Goal: Task Accomplishment & Management: Use online tool/utility

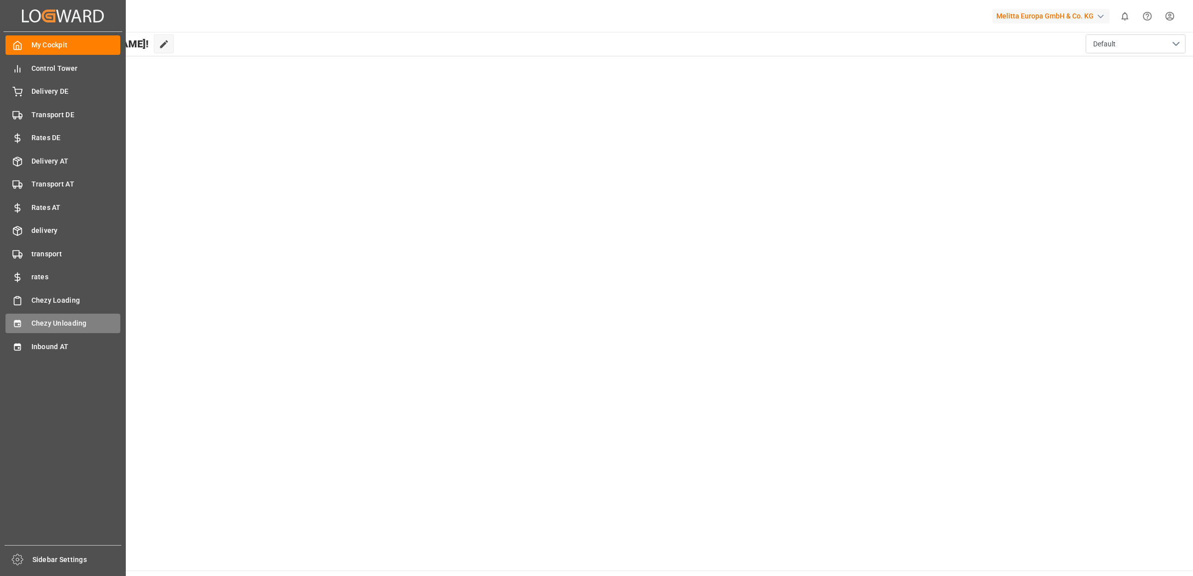
click at [45, 326] on span "Chezy Unloading" at bounding box center [75, 323] width 89 height 10
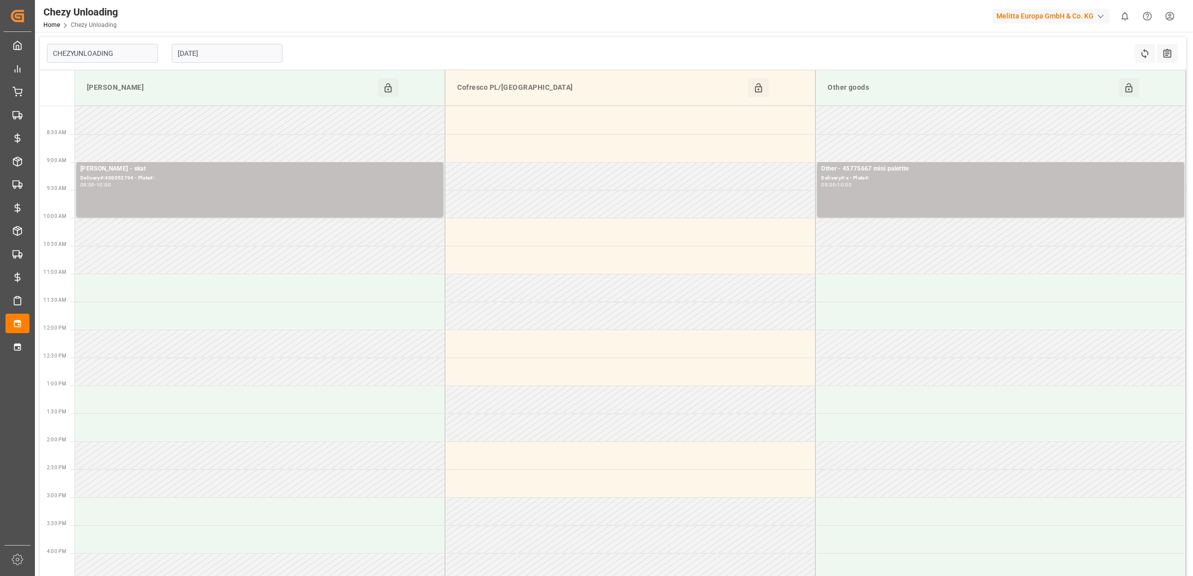
type input "Chezy Unloading"
click at [240, 51] on input "[DATE]" at bounding box center [227, 53] width 111 height 19
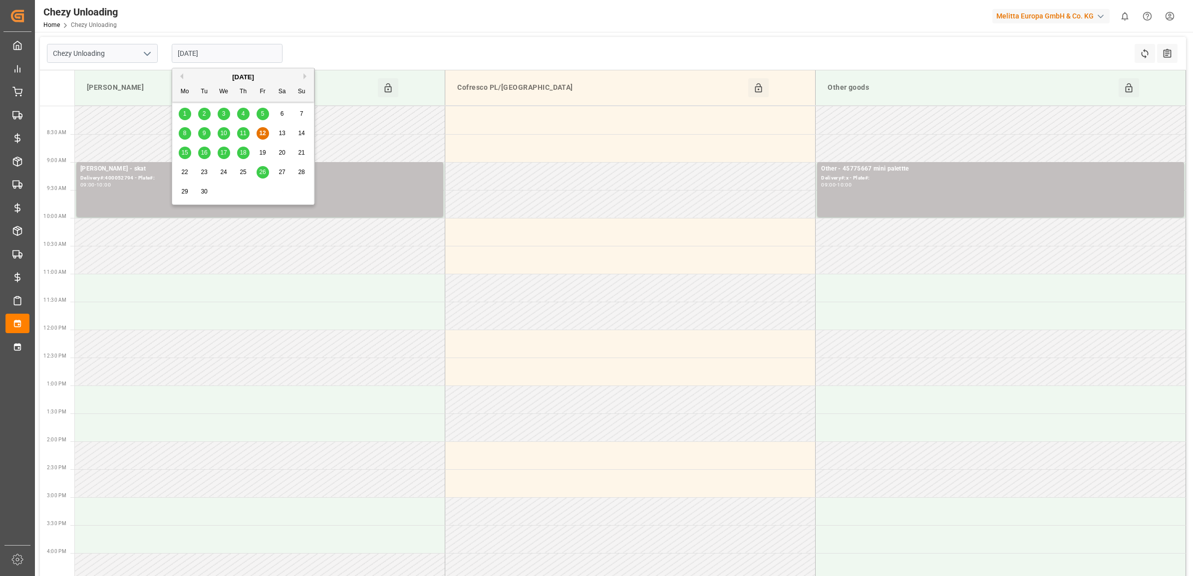
click at [204, 153] on span "16" at bounding box center [204, 152] width 6 height 7
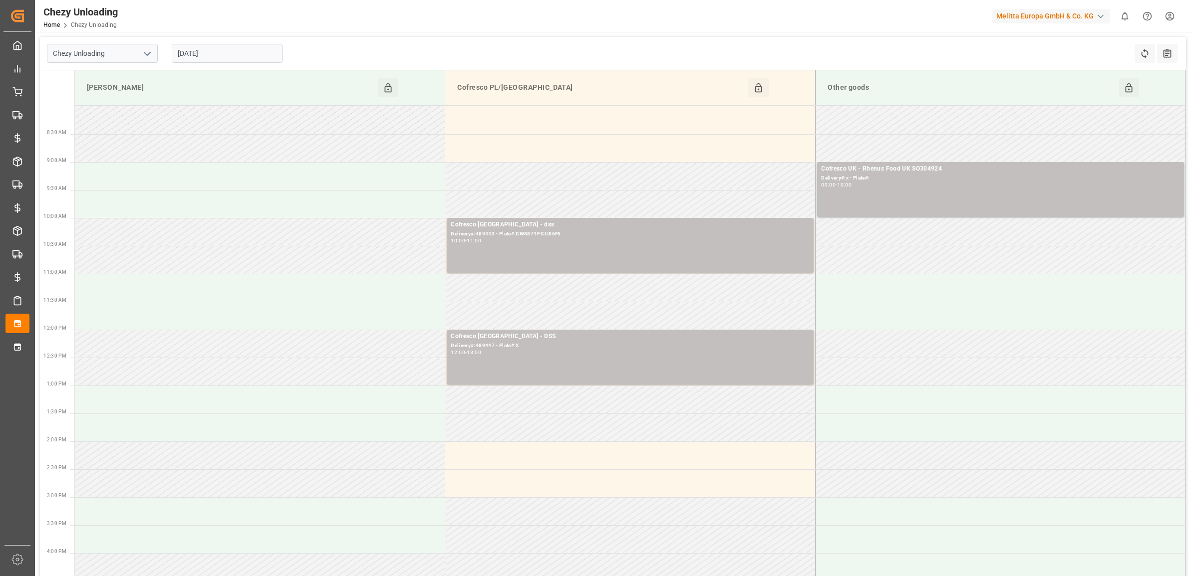
click at [244, 41] on div "[DATE]" at bounding box center [227, 53] width 125 height 33
click at [238, 54] on input "[DATE]" at bounding box center [227, 53] width 111 height 19
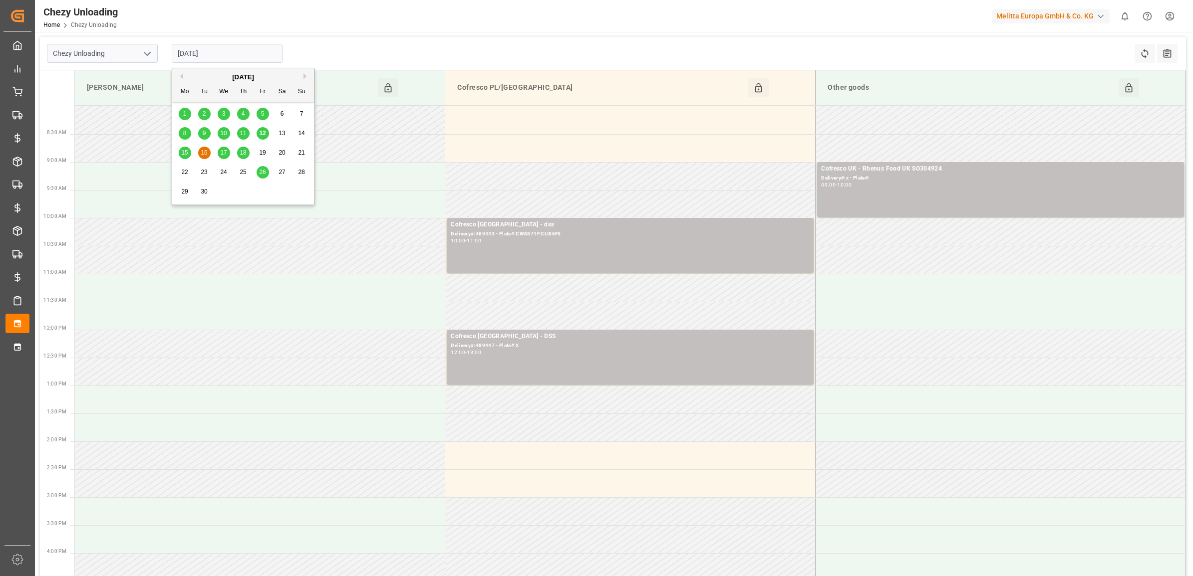
click at [222, 151] on span "17" at bounding box center [223, 152] width 6 height 7
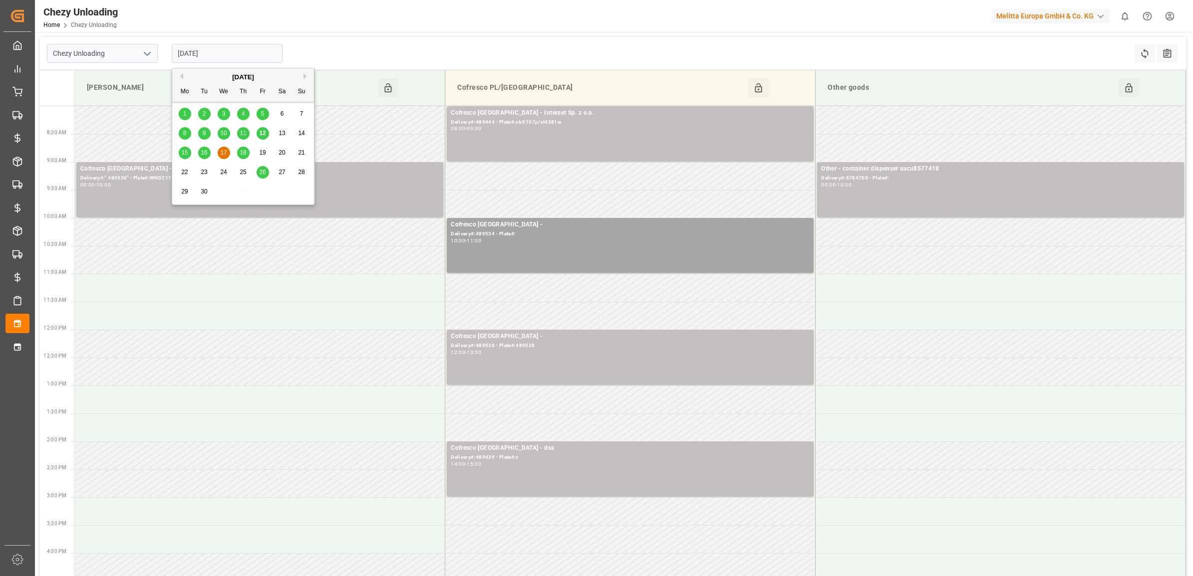
click at [210, 50] on input "[DATE]" at bounding box center [227, 53] width 111 height 19
click at [240, 154] on span "18" at bounding box center [243, 152] width 6 height 7
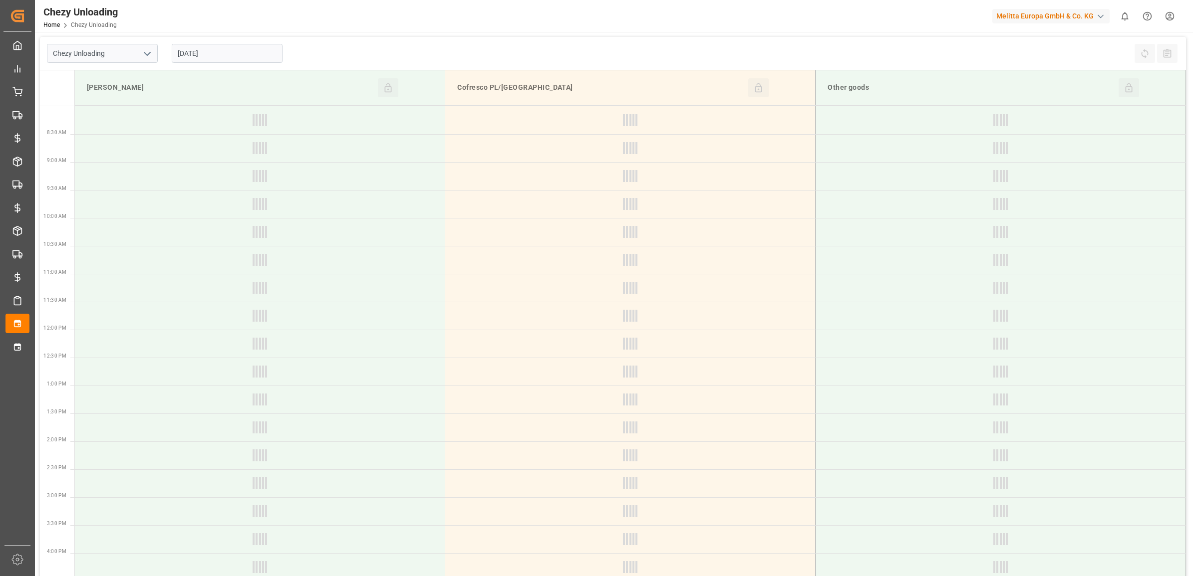
type input "[DATE]"
